Goal: Information Seeking & Learning: Find specific fact

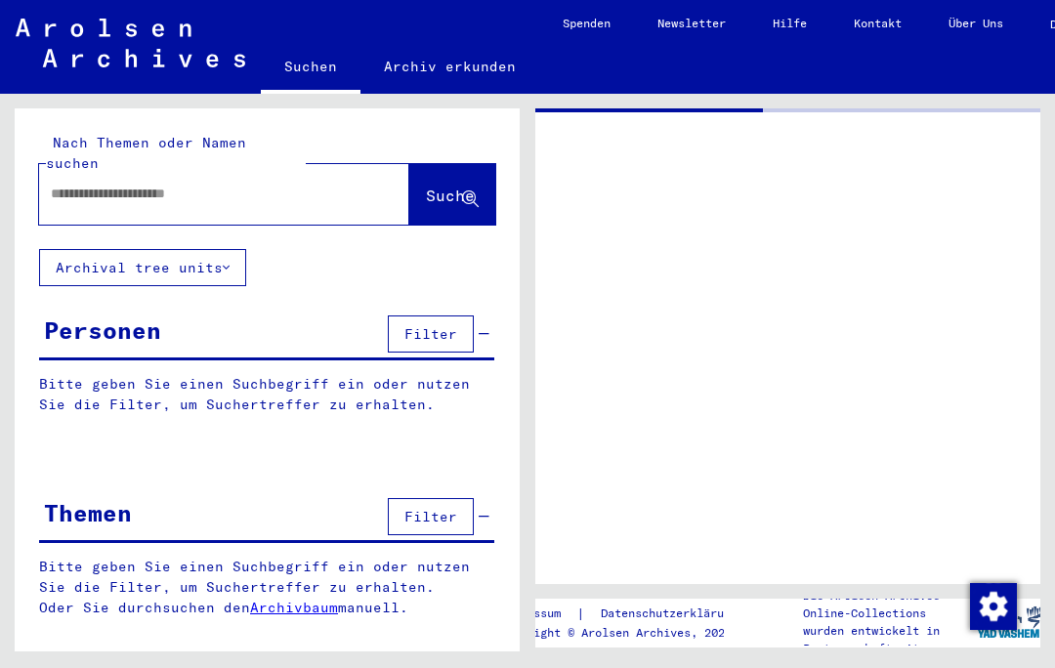
type input "*******"
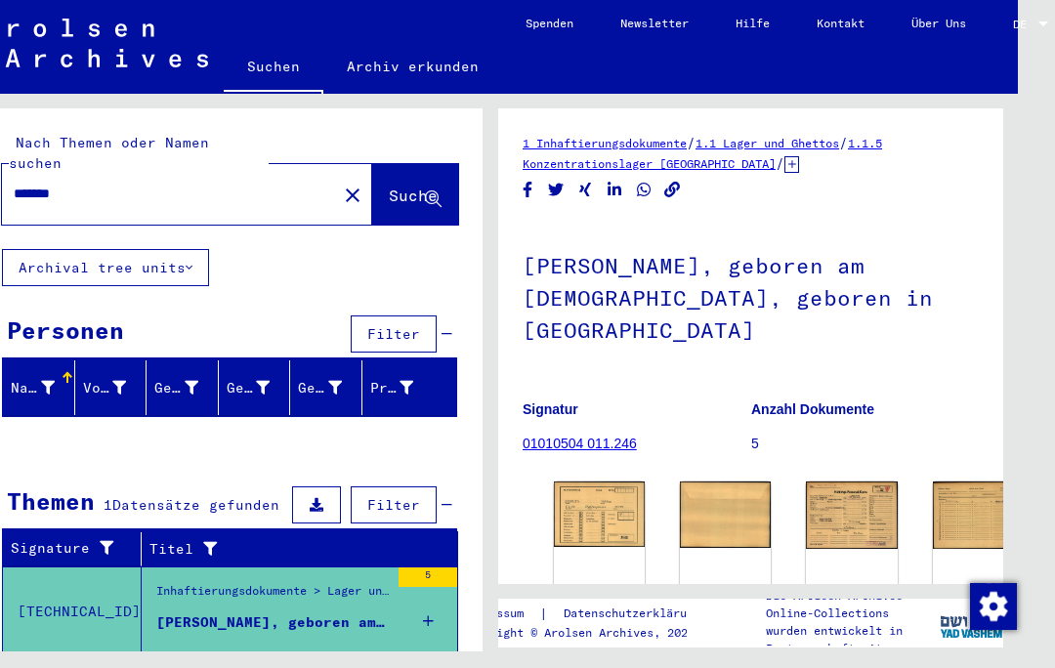
scroll to position [0, 42]
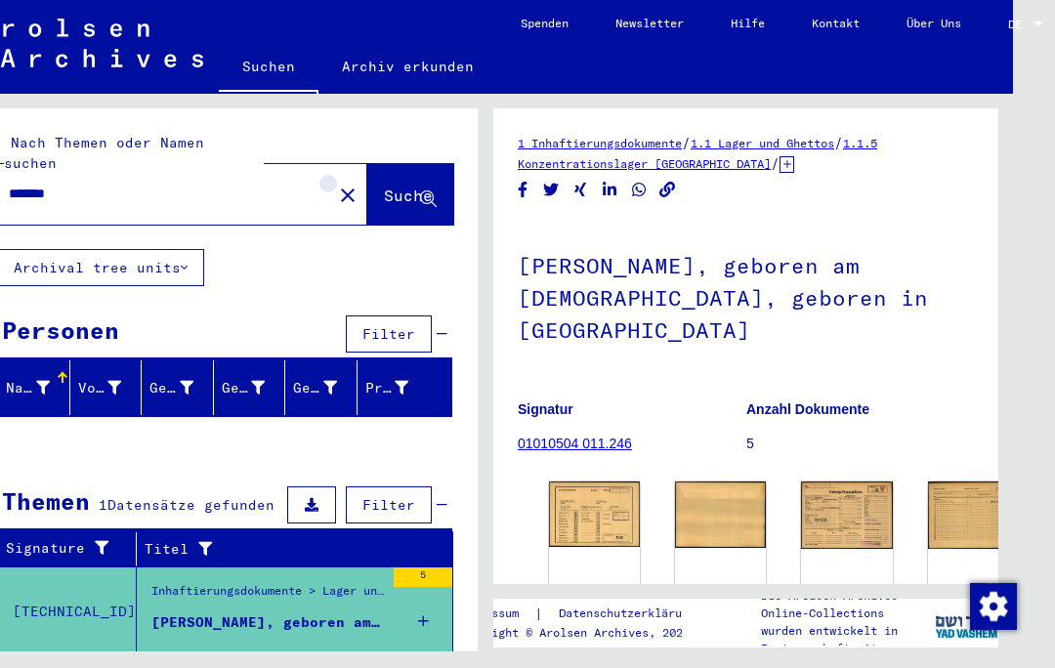
click at [336, 184] on mat-icon "close" at bounding box center [347, 195] width 23 height 23
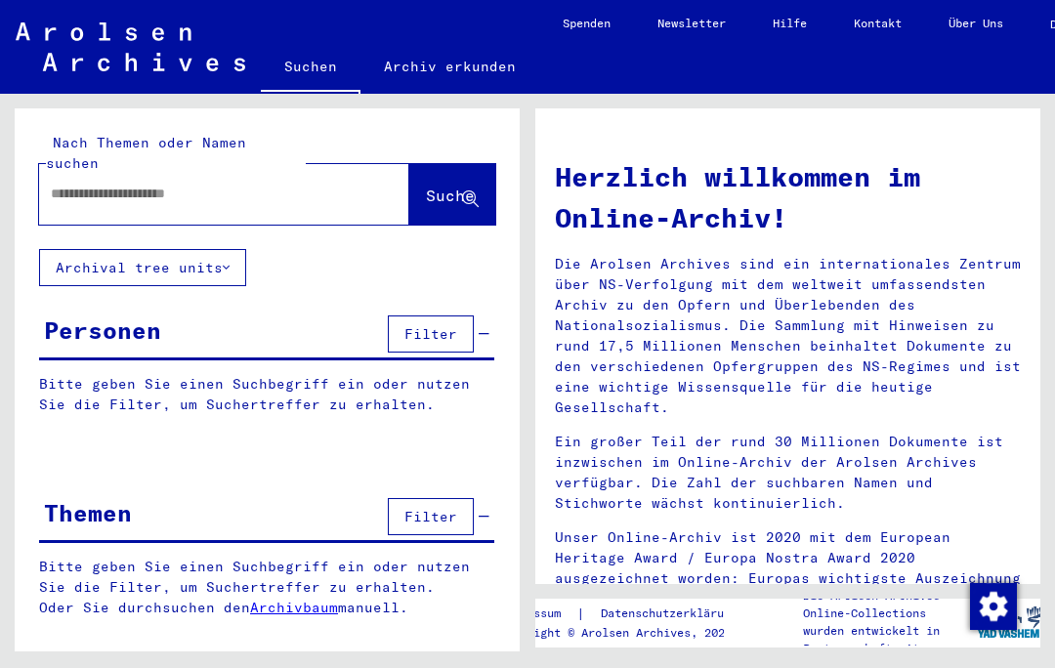
click at [92, 184] on input "text" at bounding box center [201, 194] width 300 height 21
type input "**********"
click at [448, 186] on span "Suche" at bounding box center [450, 196] width 49 height 20
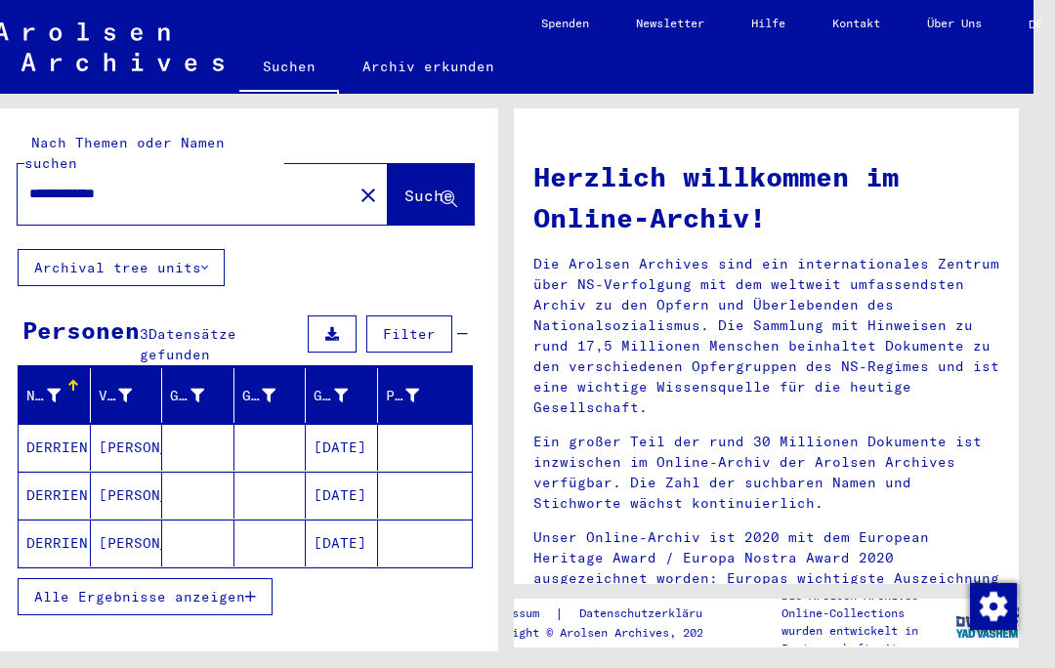
scroll to position [6, 21]
click at [260, 578] on button "Alle Ergebnisse anzeigen" at bounding box center [145, 596] width 255 height 37
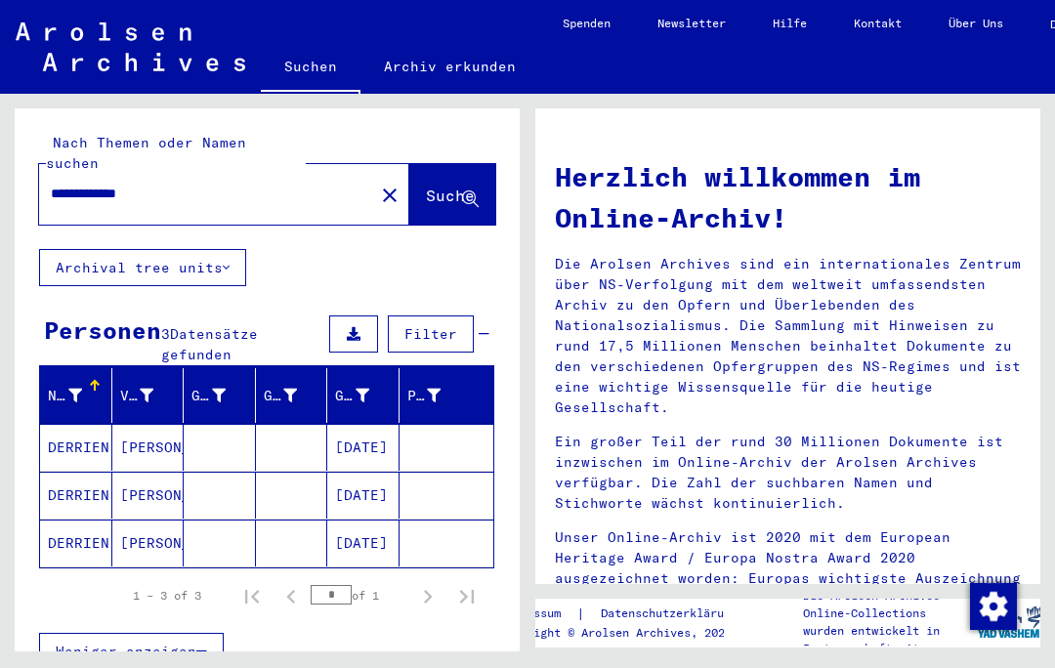
scroll to position [7, 0]
click at [85, 424] on mat-cell "DERRIEN" at bounding box center [76, 447] width 72 height 47
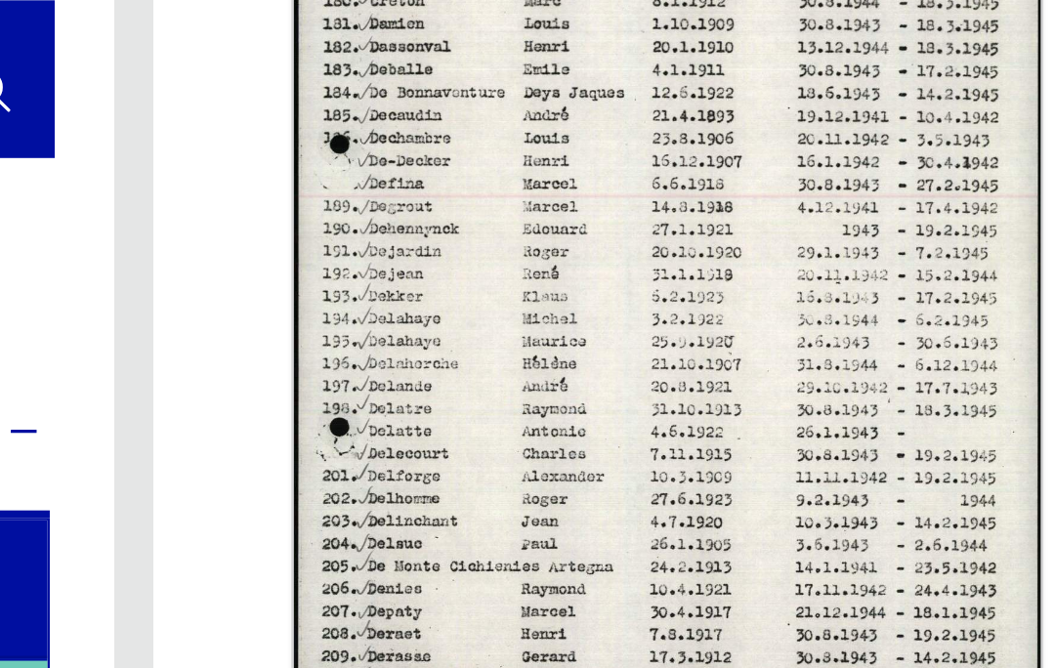
scroll to position [811, 0]
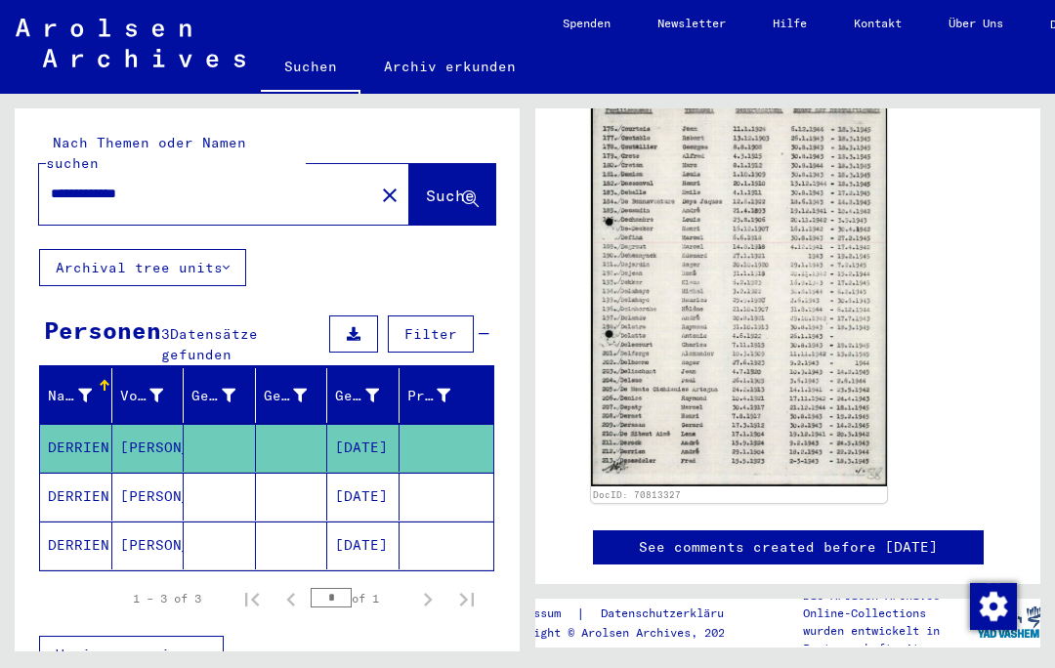
click at [88, 474] on mat-cell "DERRIEN" at bounding box center [76, 497] width 72 height 48
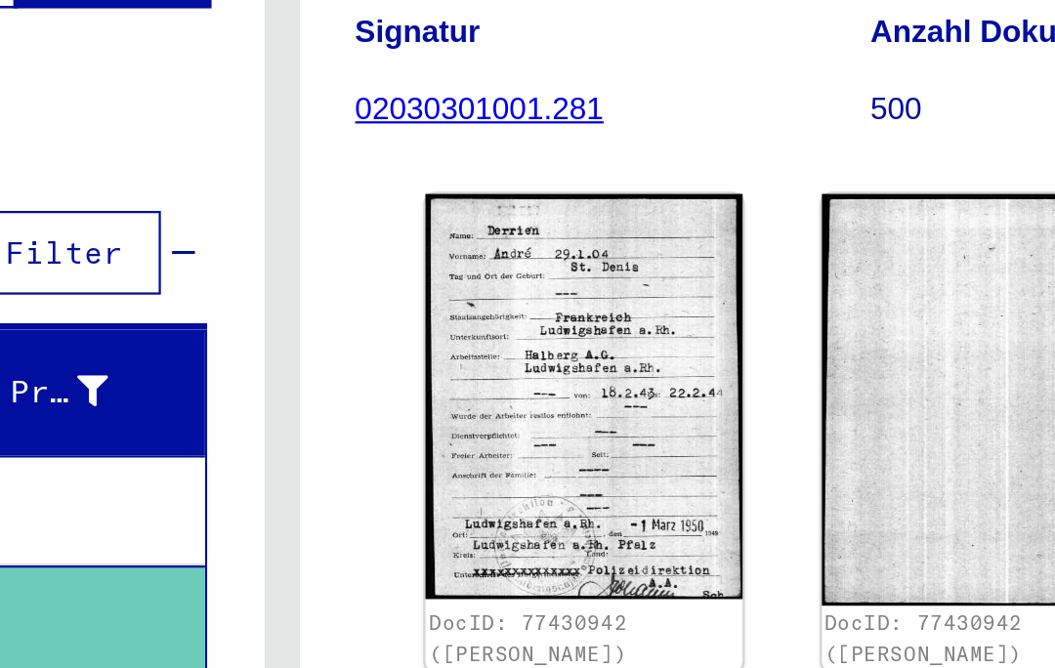
scroll to position [268, 0]
click at [710, 431] on link "DocID: 77430942 ([PERSON_NAME])" at bounding box center [754, 443] width 88 height 24
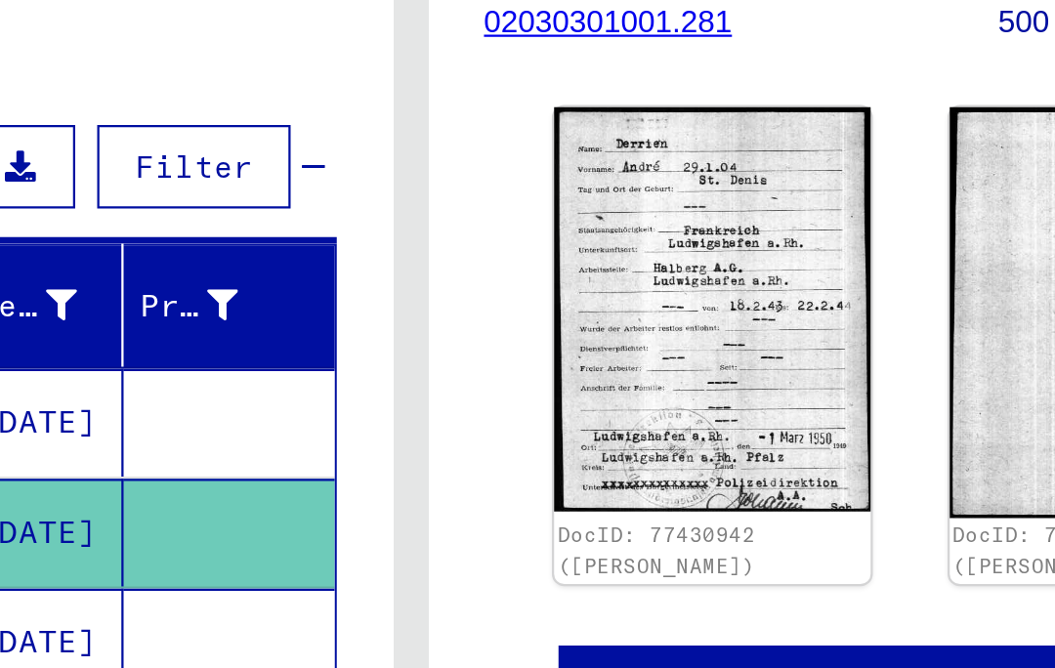
scroll to position [68, 0]
click at [327, 460] on mat-cell "[DATE]" at bounding box center [363, 484] width 72 height 48
